Goal: Information Seeking & Learning: Learn about a topic

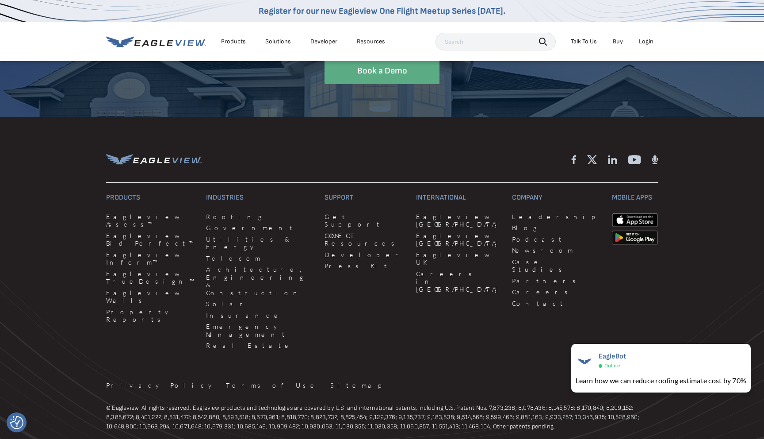
scroll to position [2715, 0]
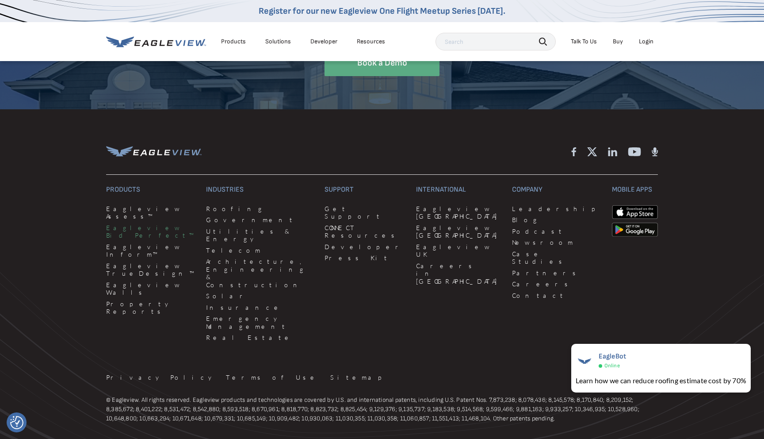
click at [156, 228] on link "Eagleview Bid Perfect™" at bounding box center [150, 231] width 89 height 15
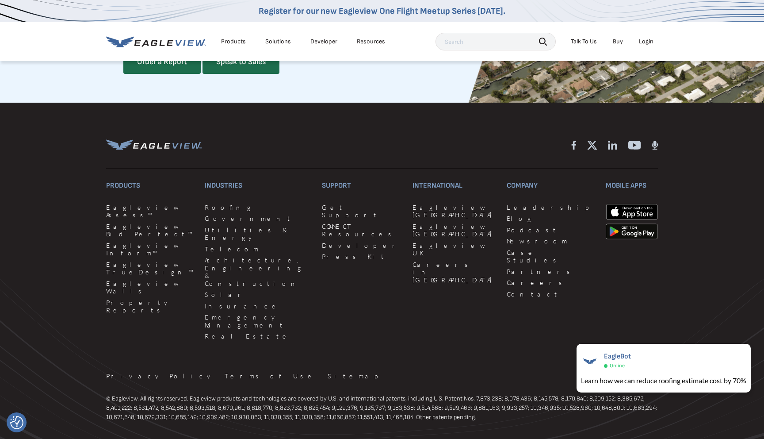
scroll to position [2438, 0]
